Goal: Find specific page/section: Find specific page/section

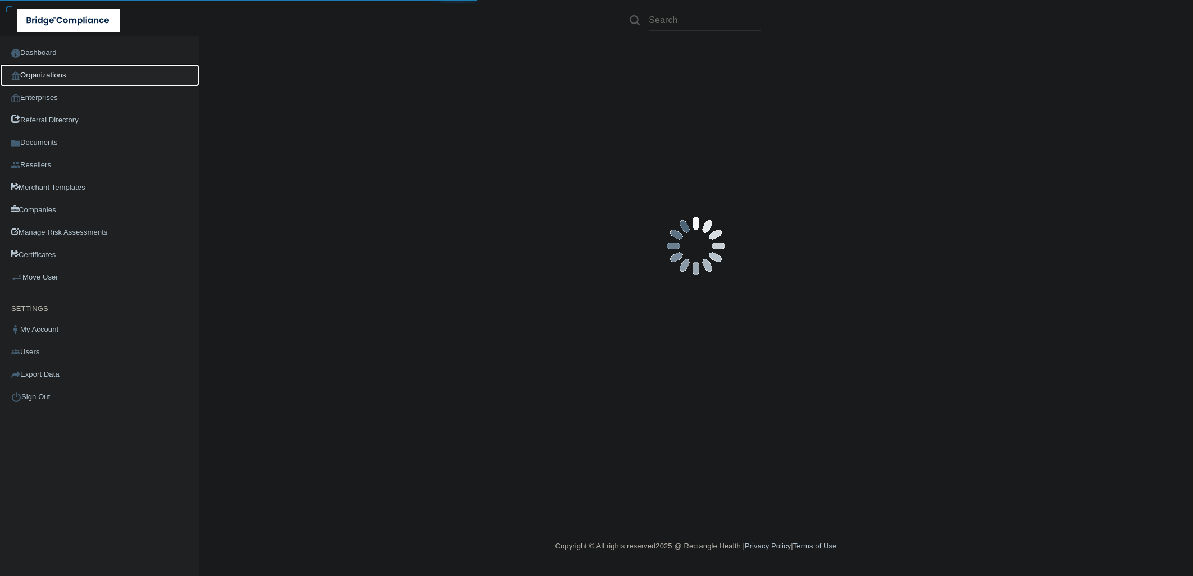
click at [81, 70] on link "Organizations" at bounding box center [99, 75] width 199 height 22
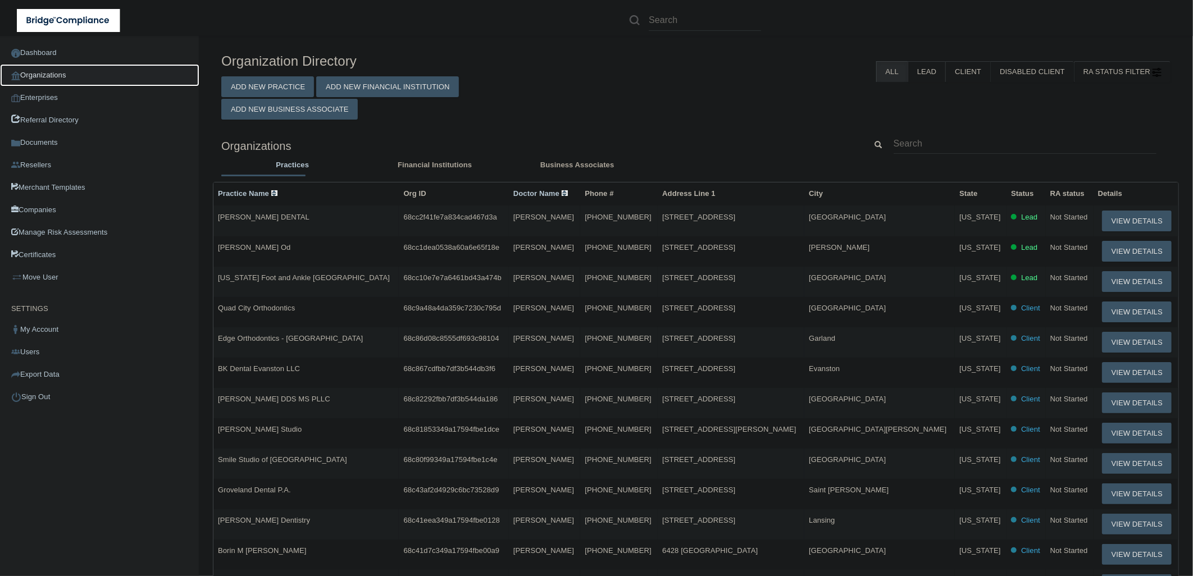
drag, startPoint x: 70, startPoint y: 70, endPoint x: 80, endPoint y: 71, distance: 10.3
click at [70, 70] on link "Organizations" at bounding box center [99, 75] width 199 height 22
click at [130, 74] on link "Organizations" at bounding box center [99, 75] width 199 height 22
click at [940, 142] on input "text" at bounding box center [1025, 143] width 263 height 21
paste input "[GEOGRAPHIC_DATA]"
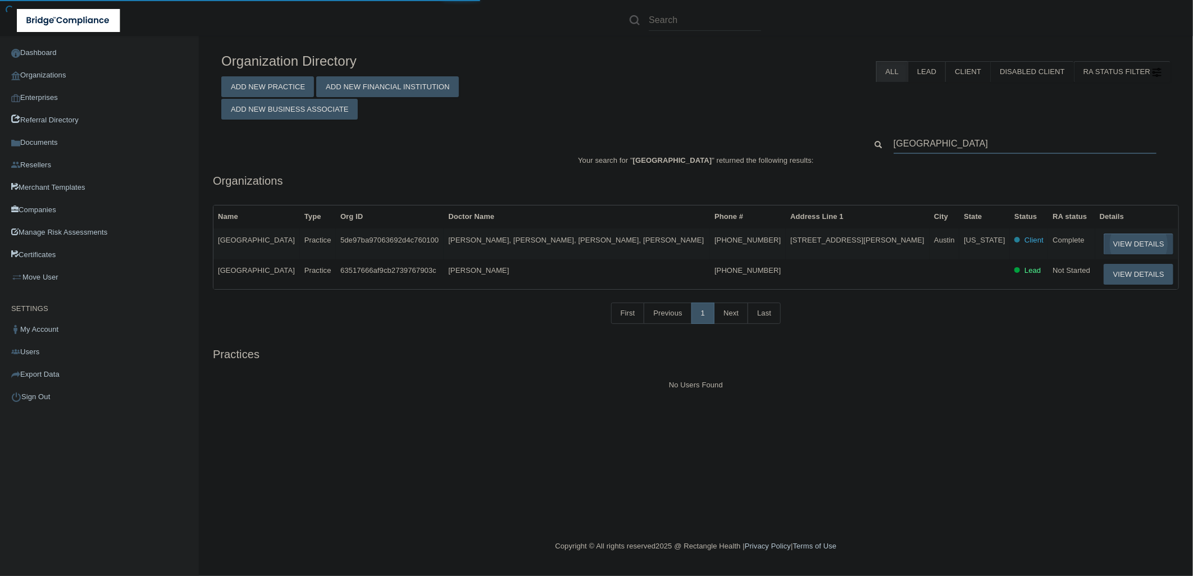
type input "[GEOGRAPHIC_DATA]"
click at [1104, 248] on button "View Details" at bounding box center [1139, 244] width 70 height 21
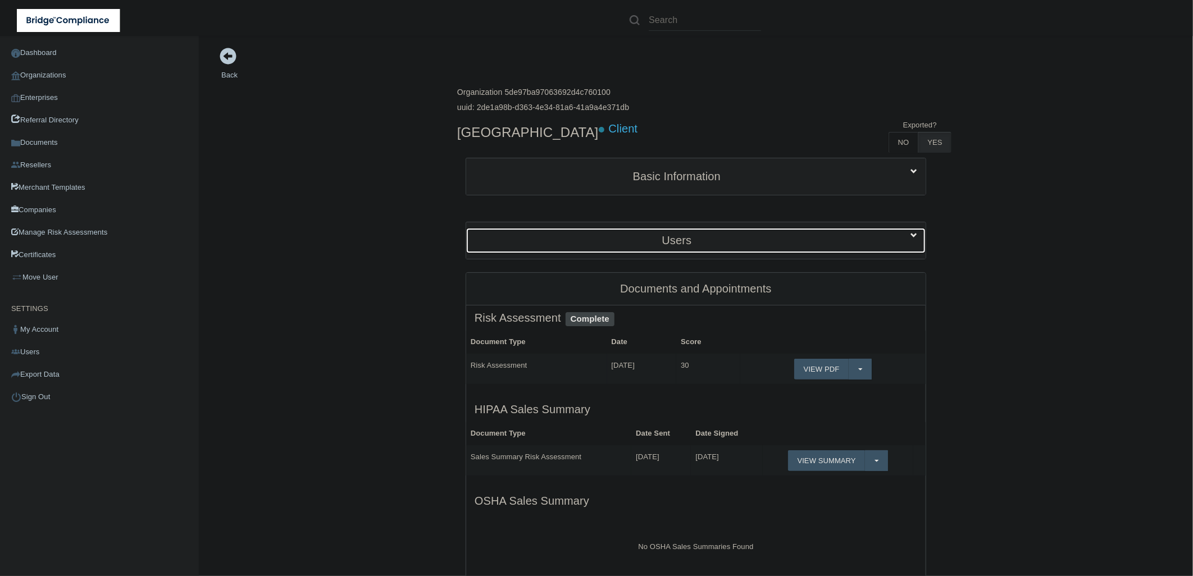
click at [609, 244] on h5 "Users" at bounding box center [677, 240] width 405 height 12
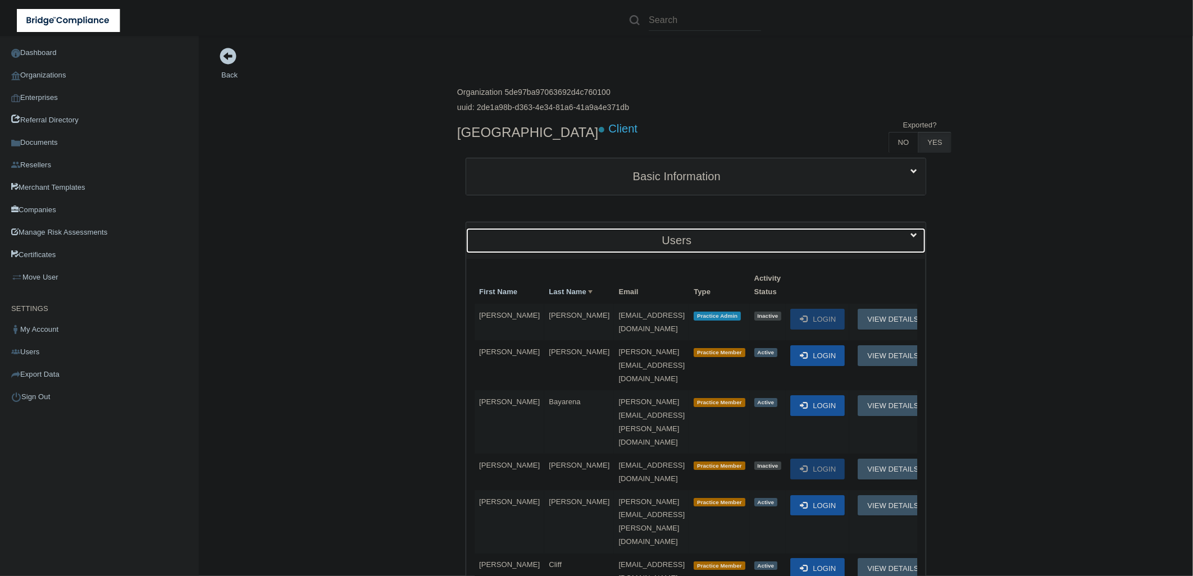
click at [775, 237] on h5 "Users" at bounding box center [677, 240] width 405 height 12
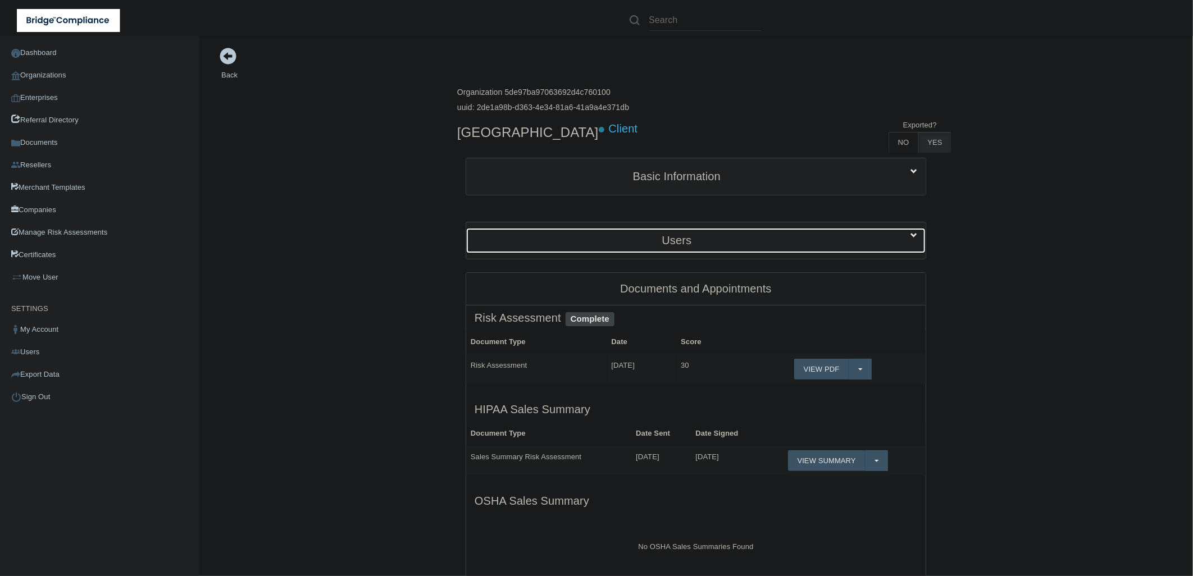
click at [773, 230] on div "Users" at bounding box center [676, 240] width 421 height 25
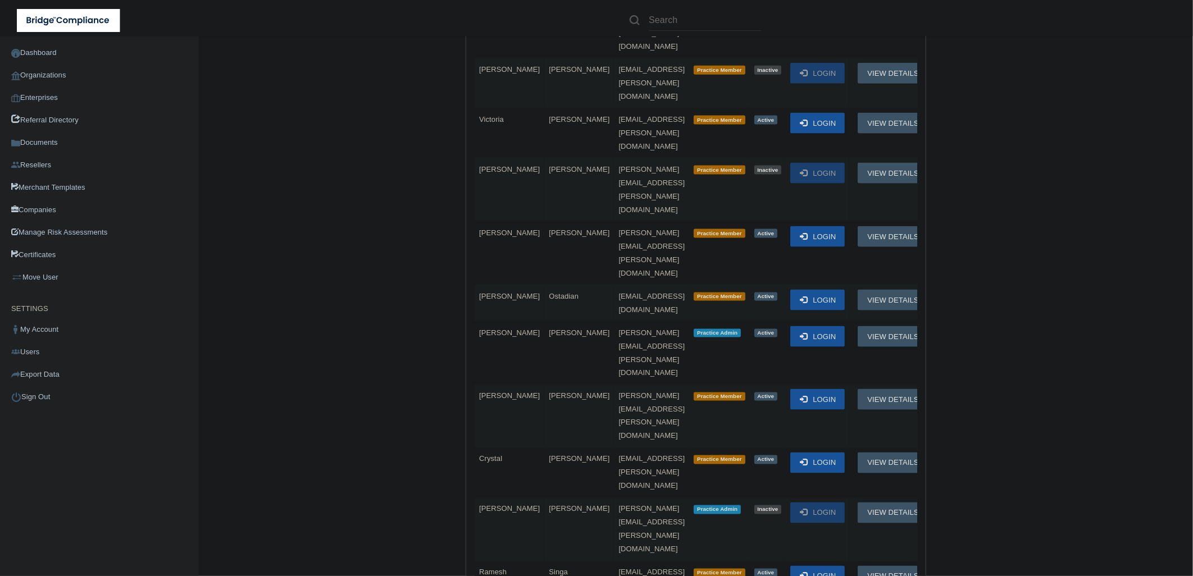
scroll to position [936, 0]
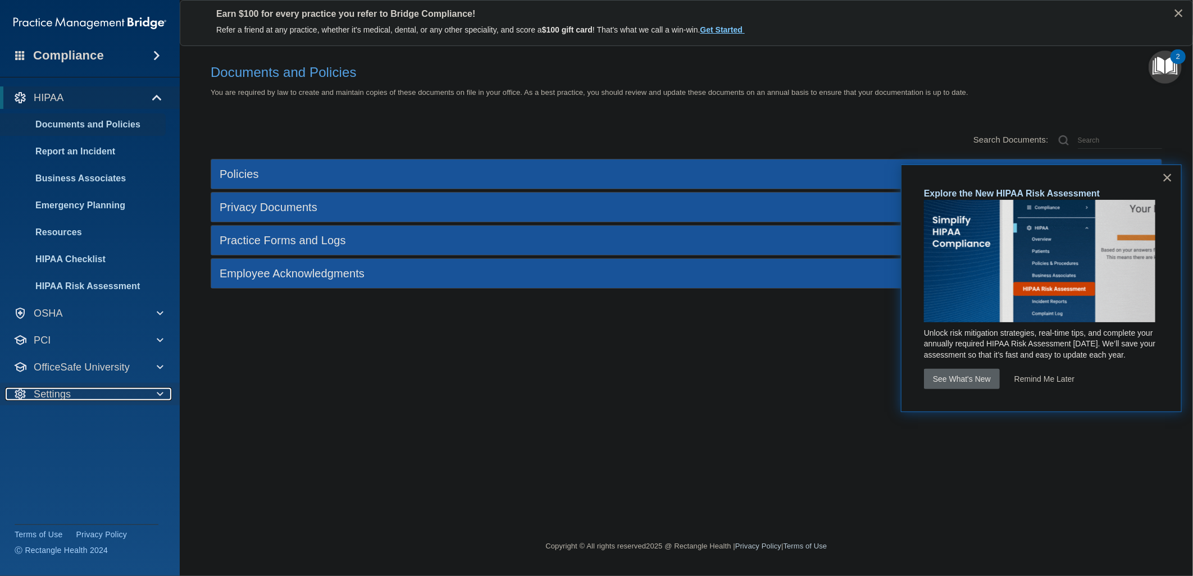
drag, startPoint x: 134, startPoint y: 389, endPoint x: 142, endPoint y: 389, distance: 7.9
click at [134, 389] on div "Settings" at bounding box center [74, 394] width 139 height 13
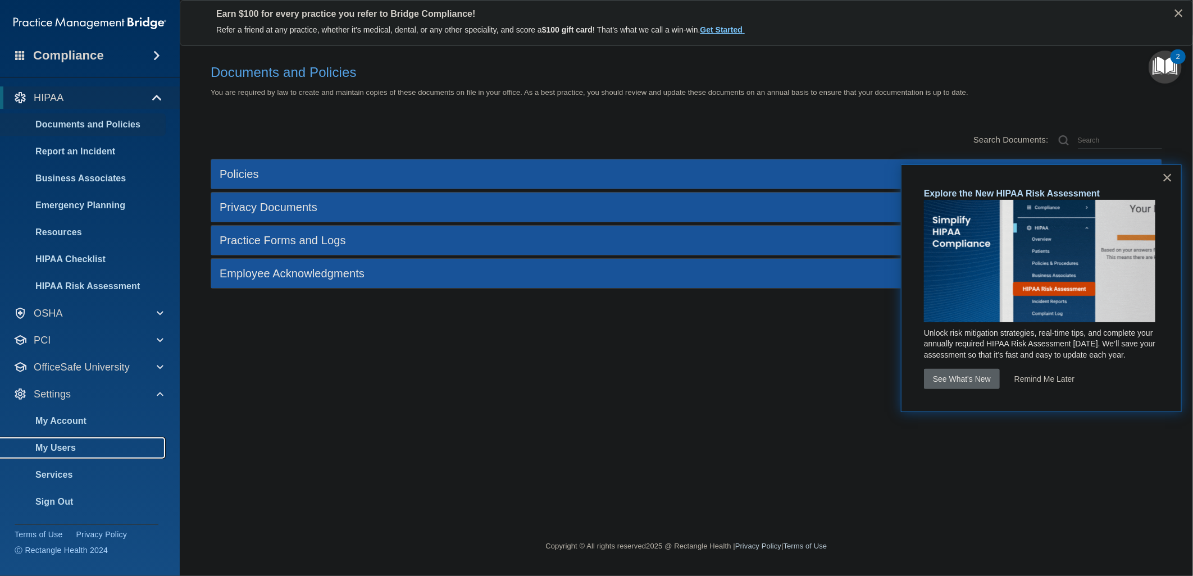
click at [86, 447] on p "My Users" at bounding box center [83, 448] width 153 height 11
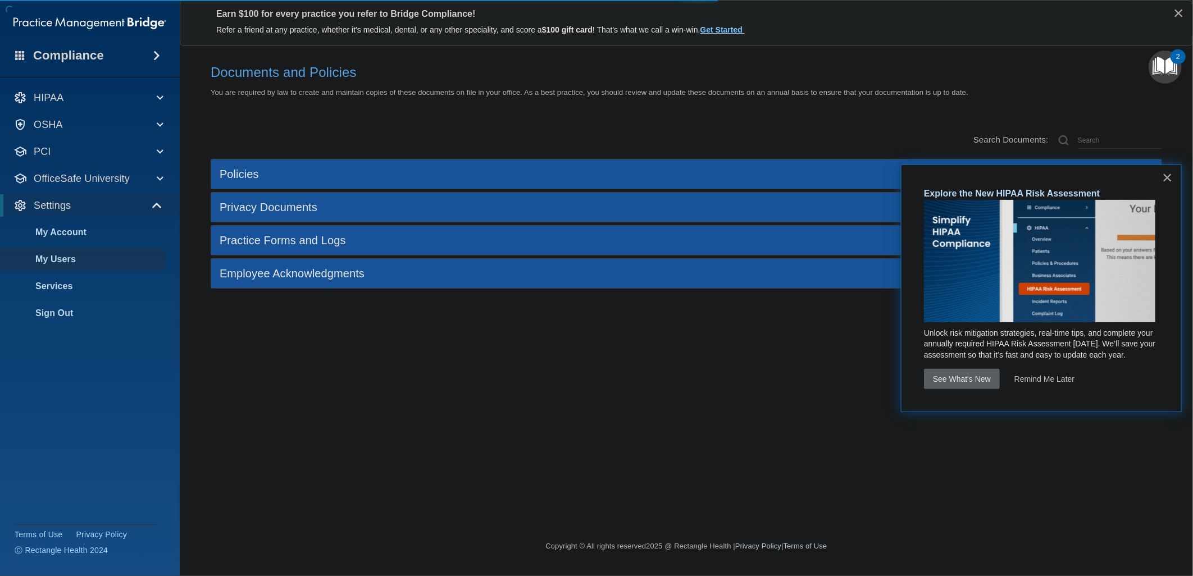
select select "20"
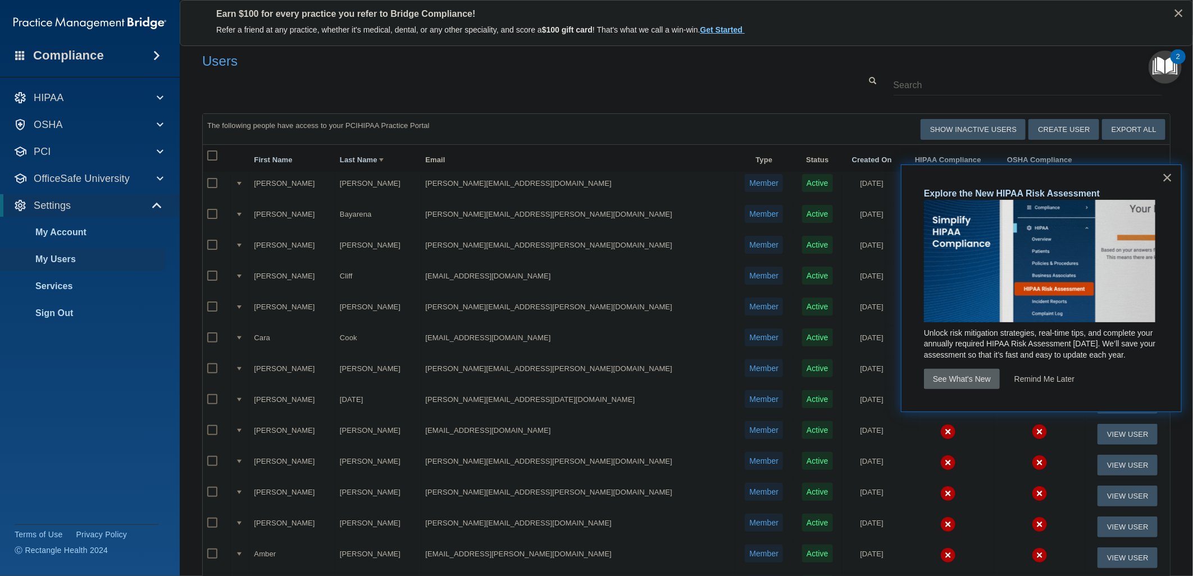
drag, startPoint x: 1084, startPoint y: 44, endPoint x: 1106, endPoint y: 6, distance: 43.3
click at [1084, 44] on div "Earn $100 for every practice you refer to Bridge Compliance! Refer a friend at …" at bounding box center [687, 23] width 1014 height 46
